Goal: Information Seeking & Learning: Learn about a topic

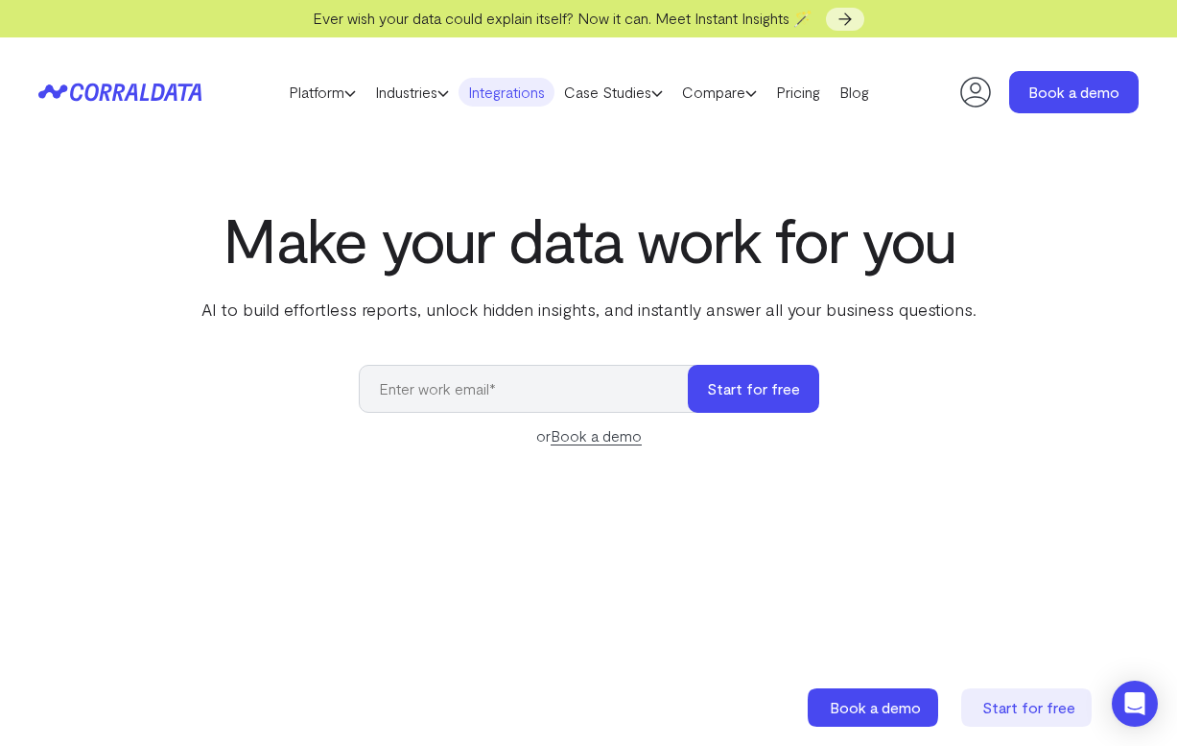
click at [515, 99] on link "Integrations" at bounding box center [507, 92] width 96 height 29
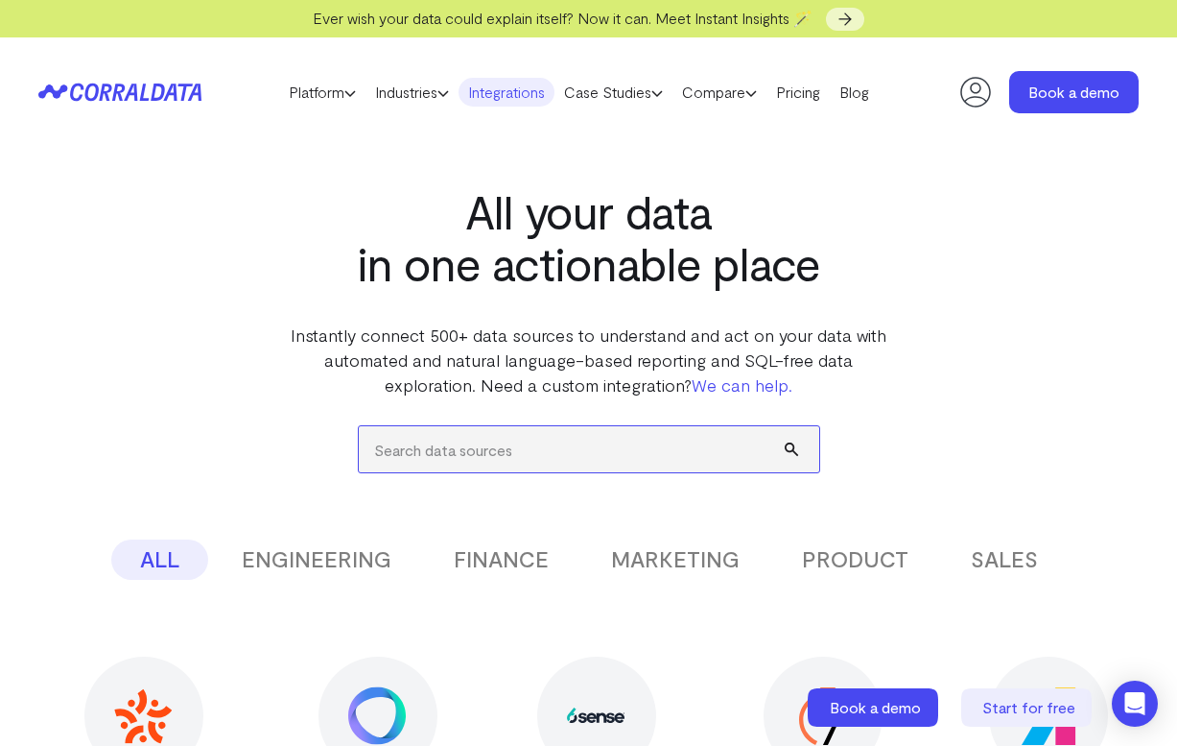
click at [503, 436] on input "search" at bounding box center [589, 449] width 461 height 46
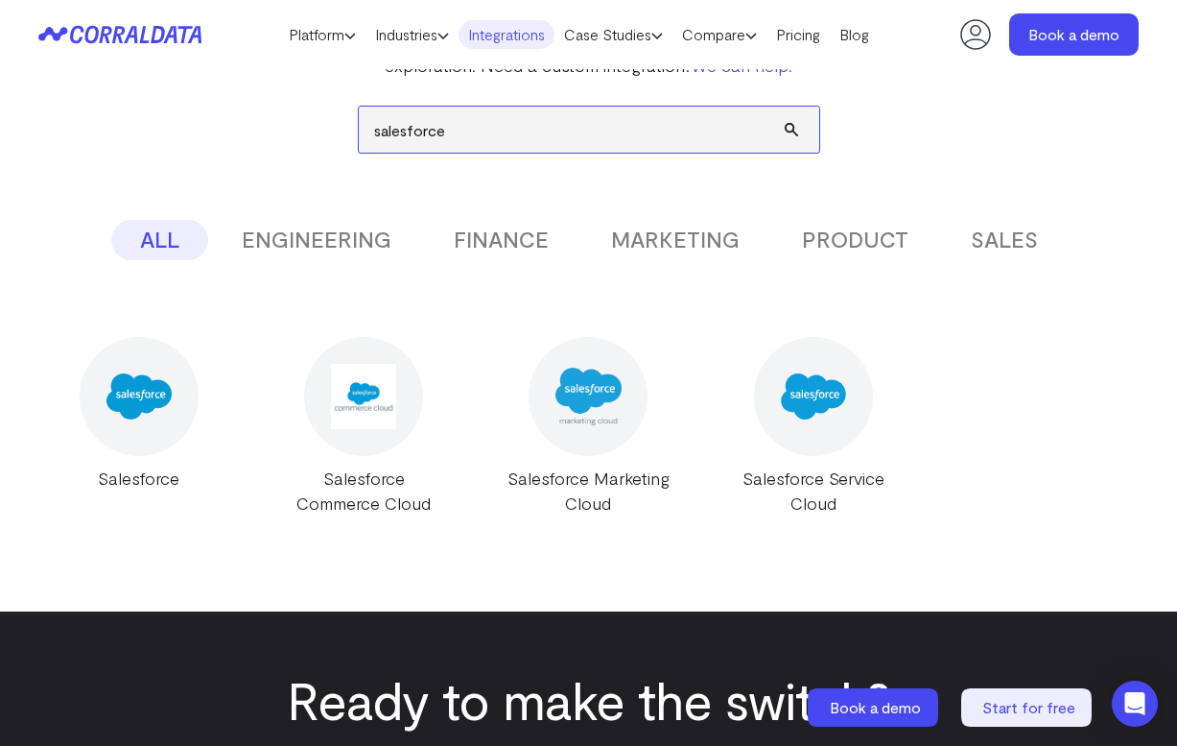
scroll to position [284, 0]
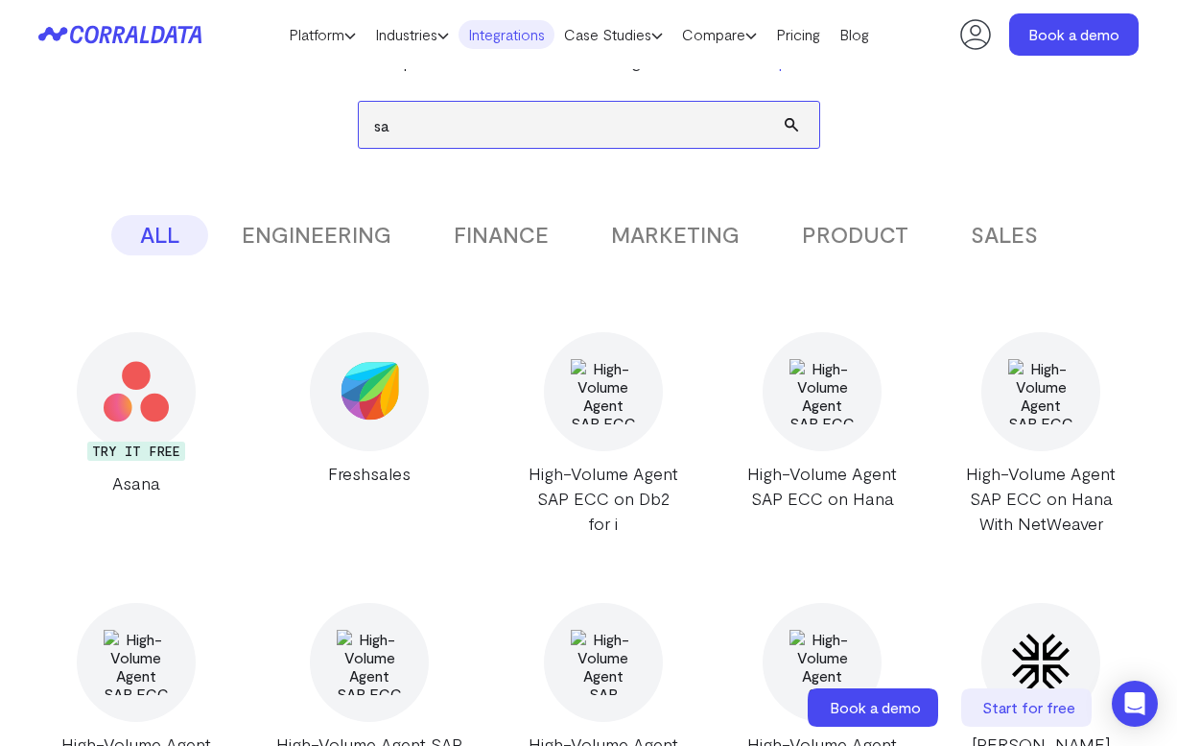
type input "s"
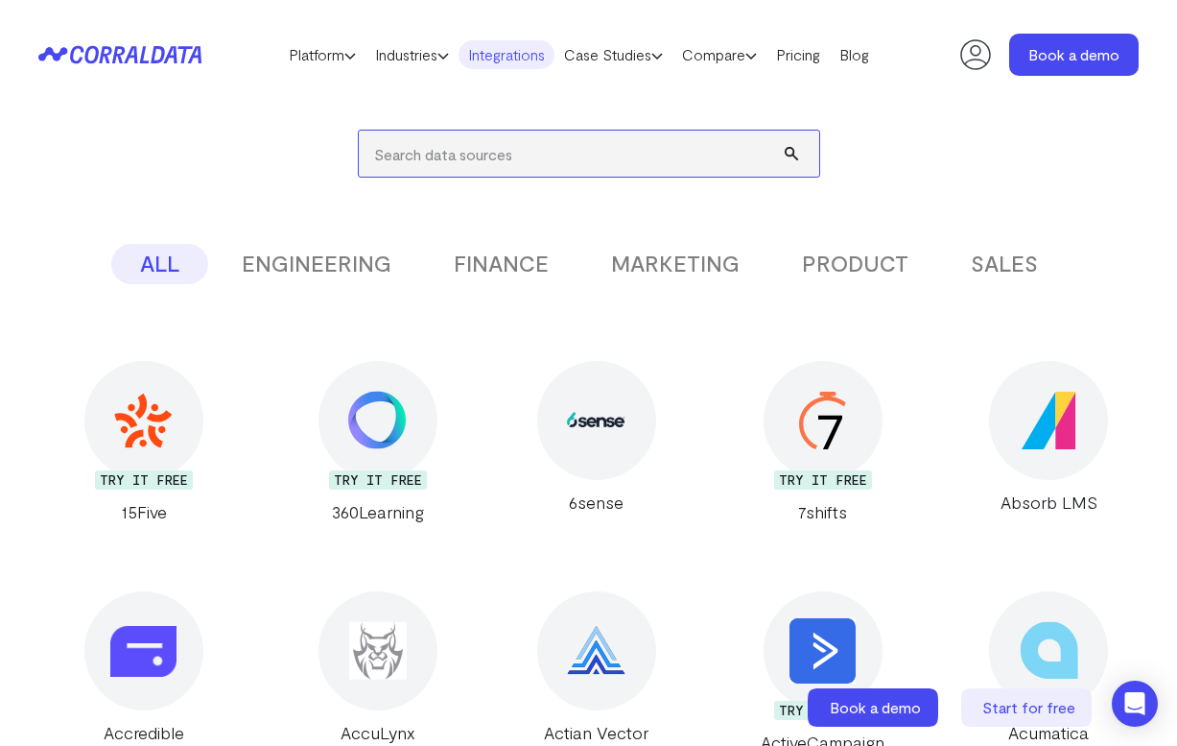
scroll to position [0, 0]
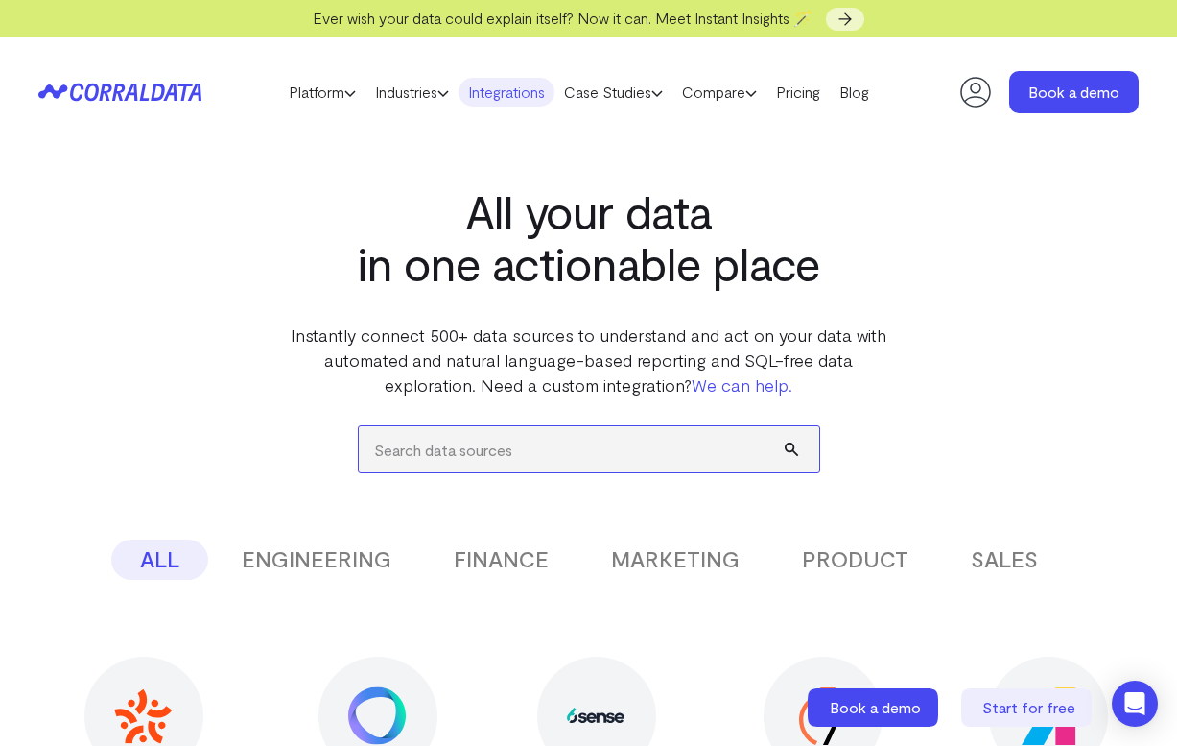
click at [515, 457] on input "search" at bounding box center [589, 449] width 461 height 46
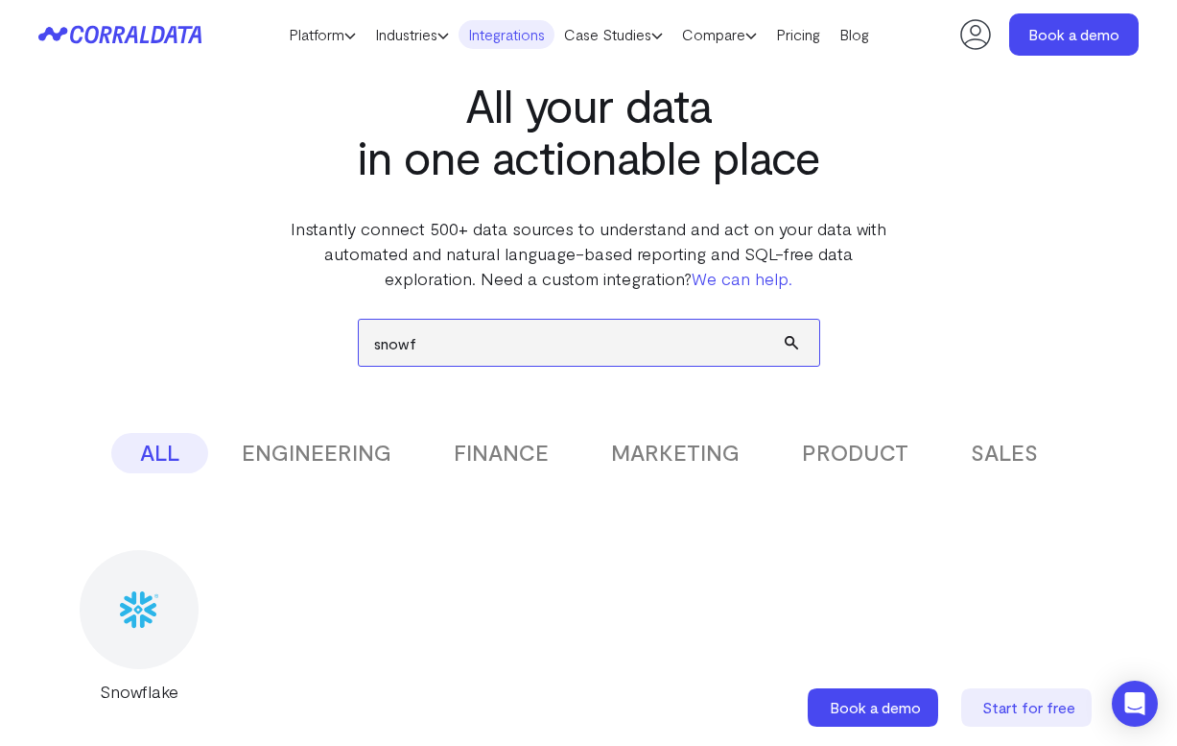
scroll to position [61, 0]
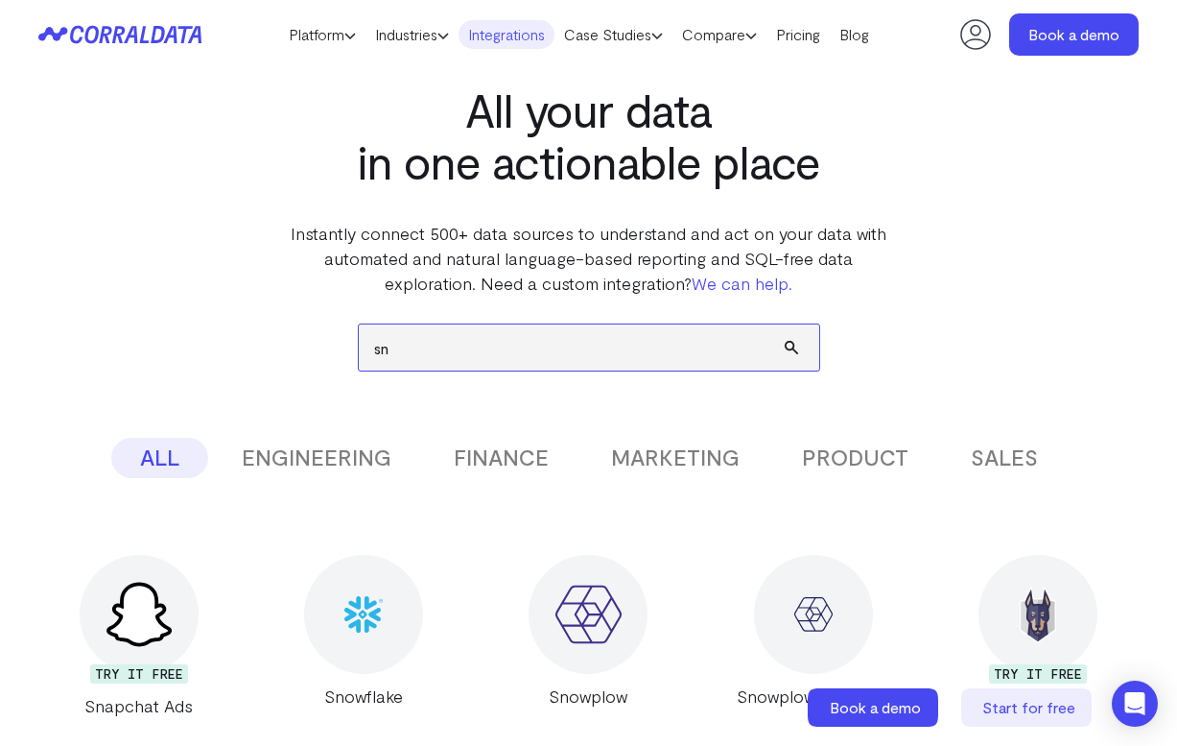
type input "s"
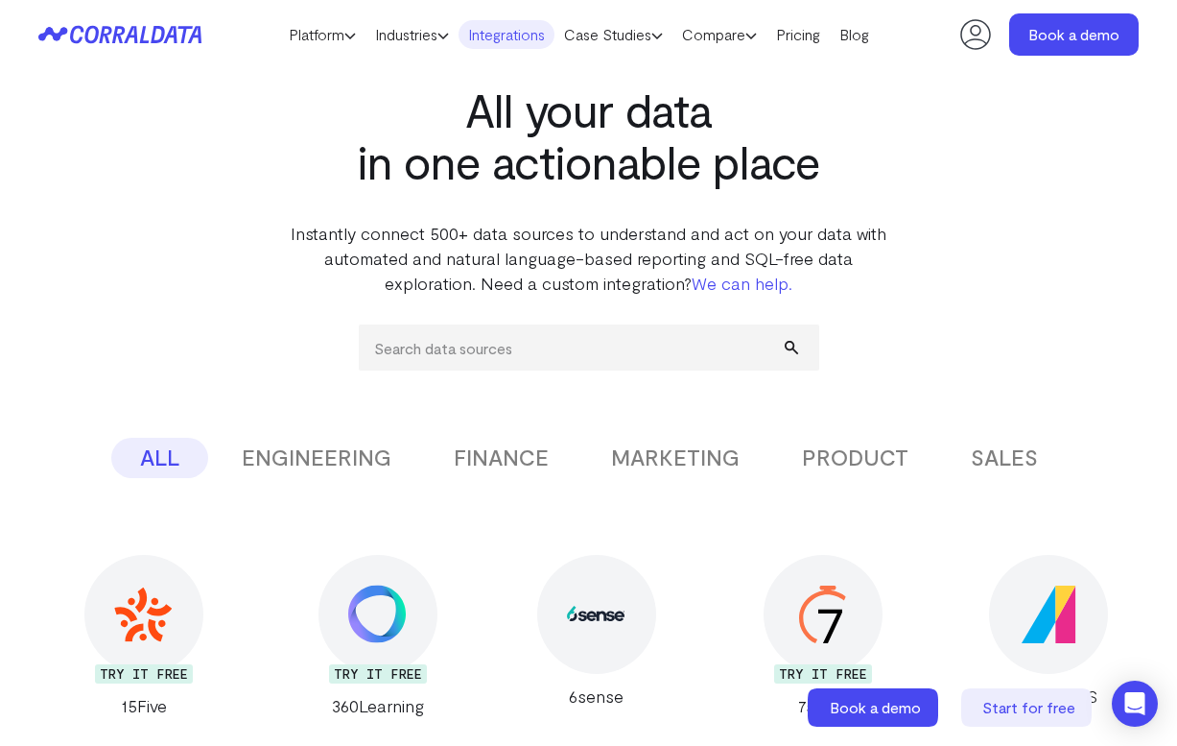
click at [648, 462] on button "MARKETING" at bounding box center [675, 458] width 186 height 40
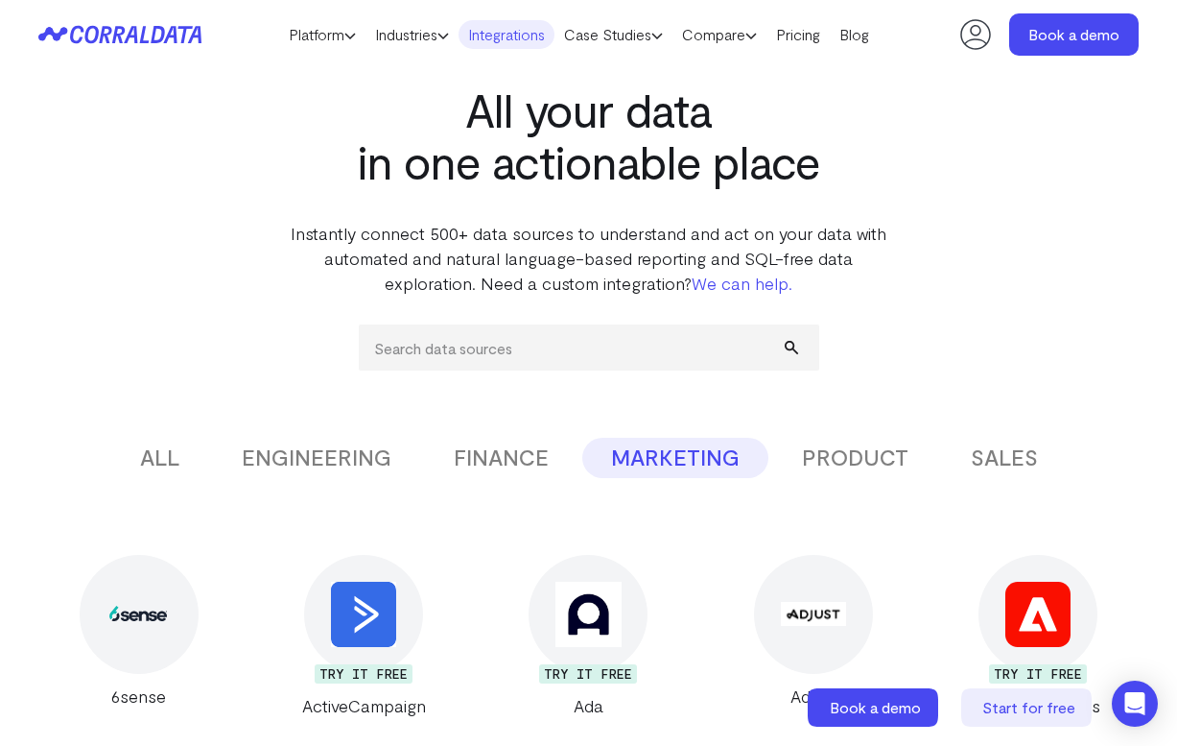
click at [819, 469] on button "PRODUCT" at bounding box center [855, 458] width 164 height 40
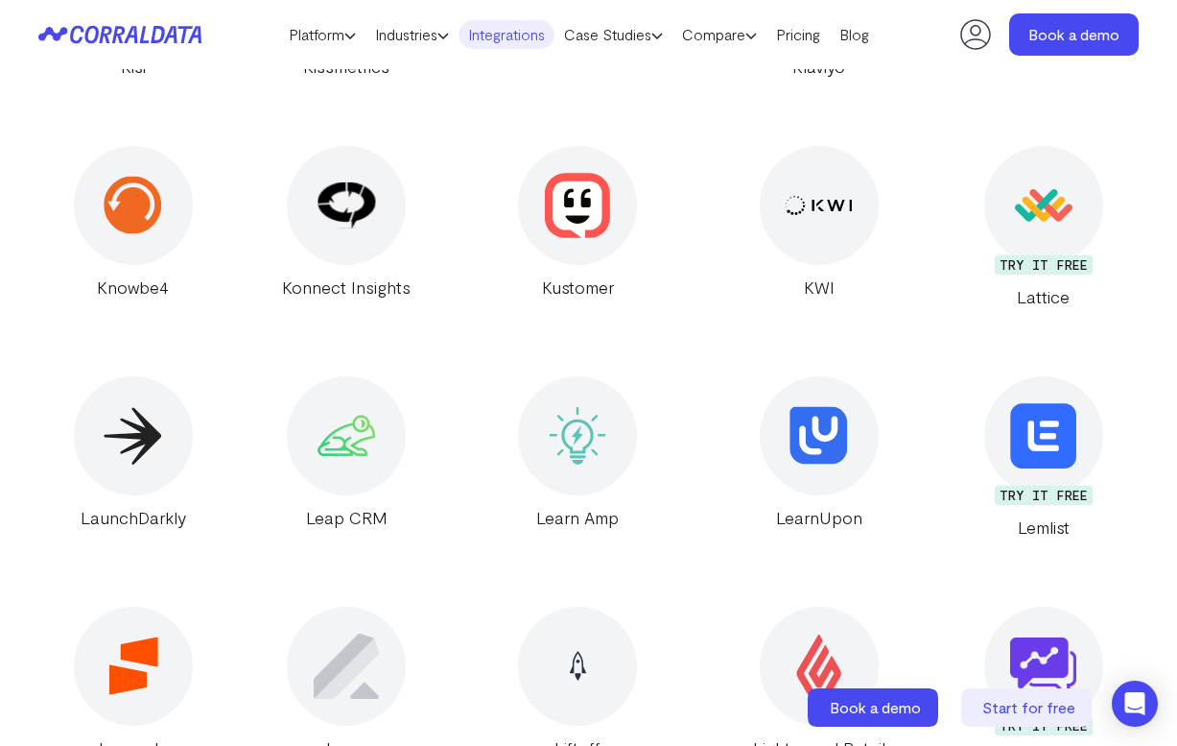
scroll to position [16128, 0]
